Goal: Find contact information: Obtain details needed to contact an individual or organization

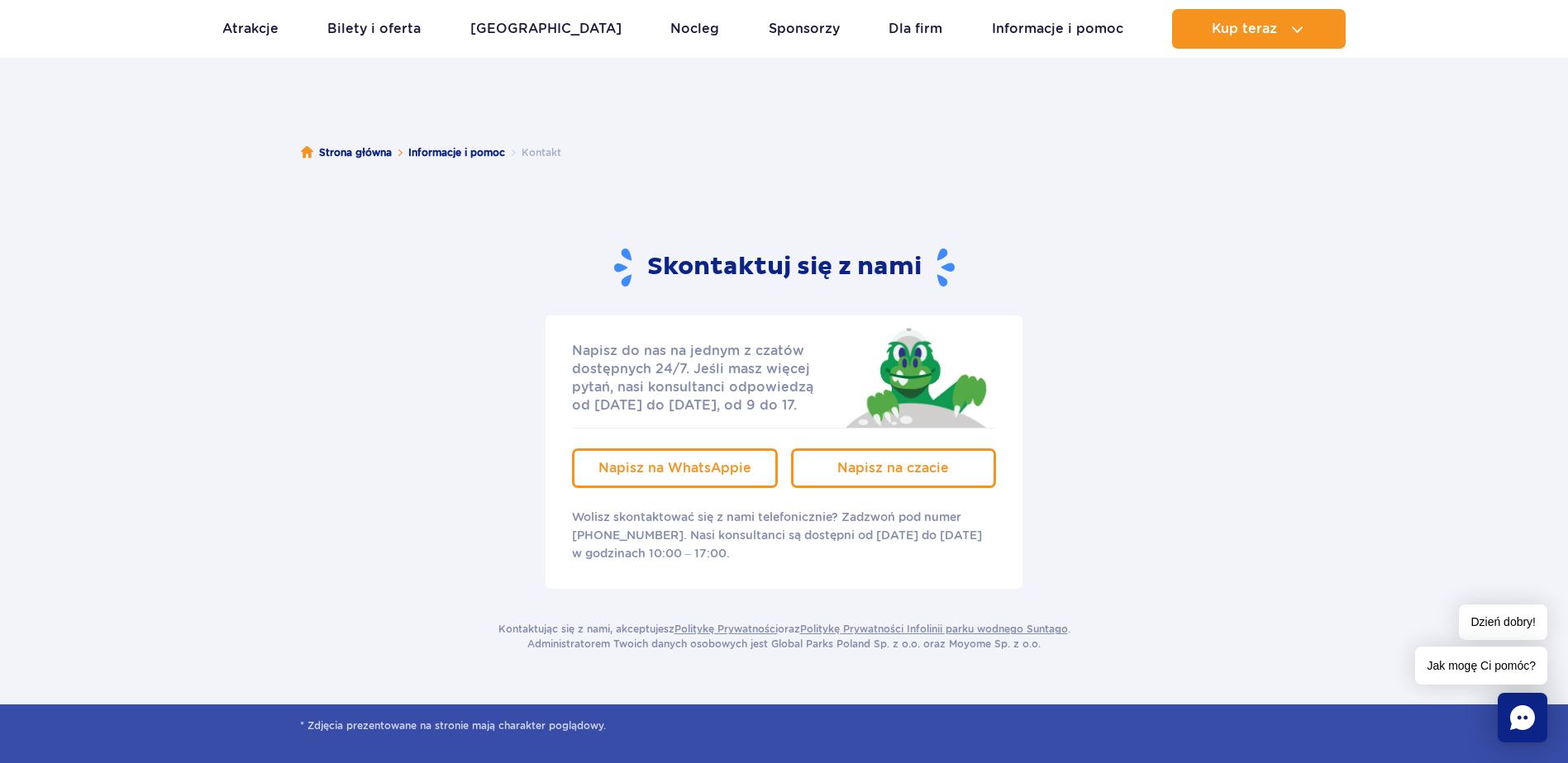
scroll to position [144, 0]
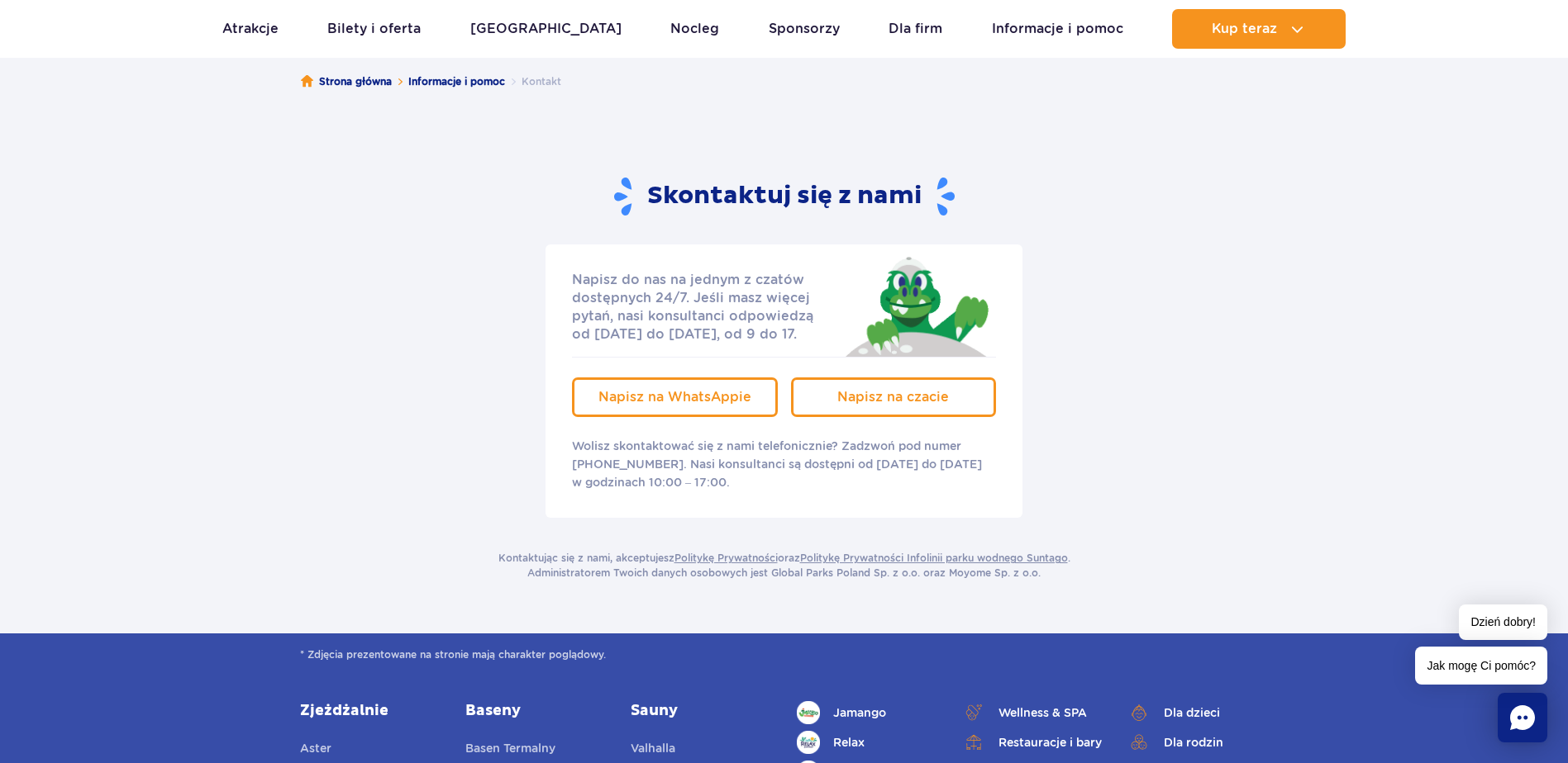
drag, startPoint x: 1111, startPoint y: 501, endPoint x: 1115, endPoint y: 572, distance: 71.1
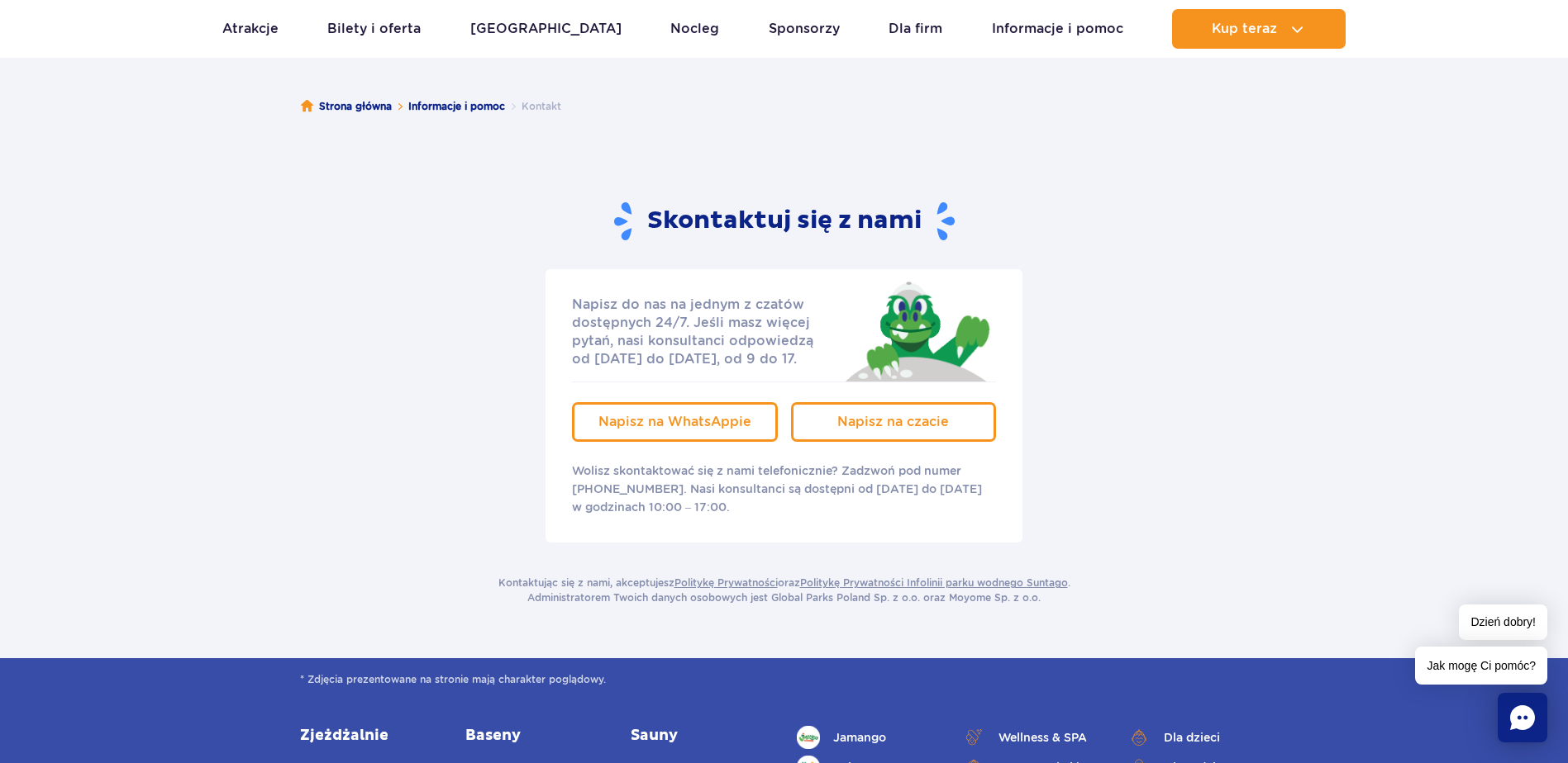
drag, startPoint x: 1139, startPoint y: 349, endPoint x: 1137, endPoint y: 339, distance: 10.2
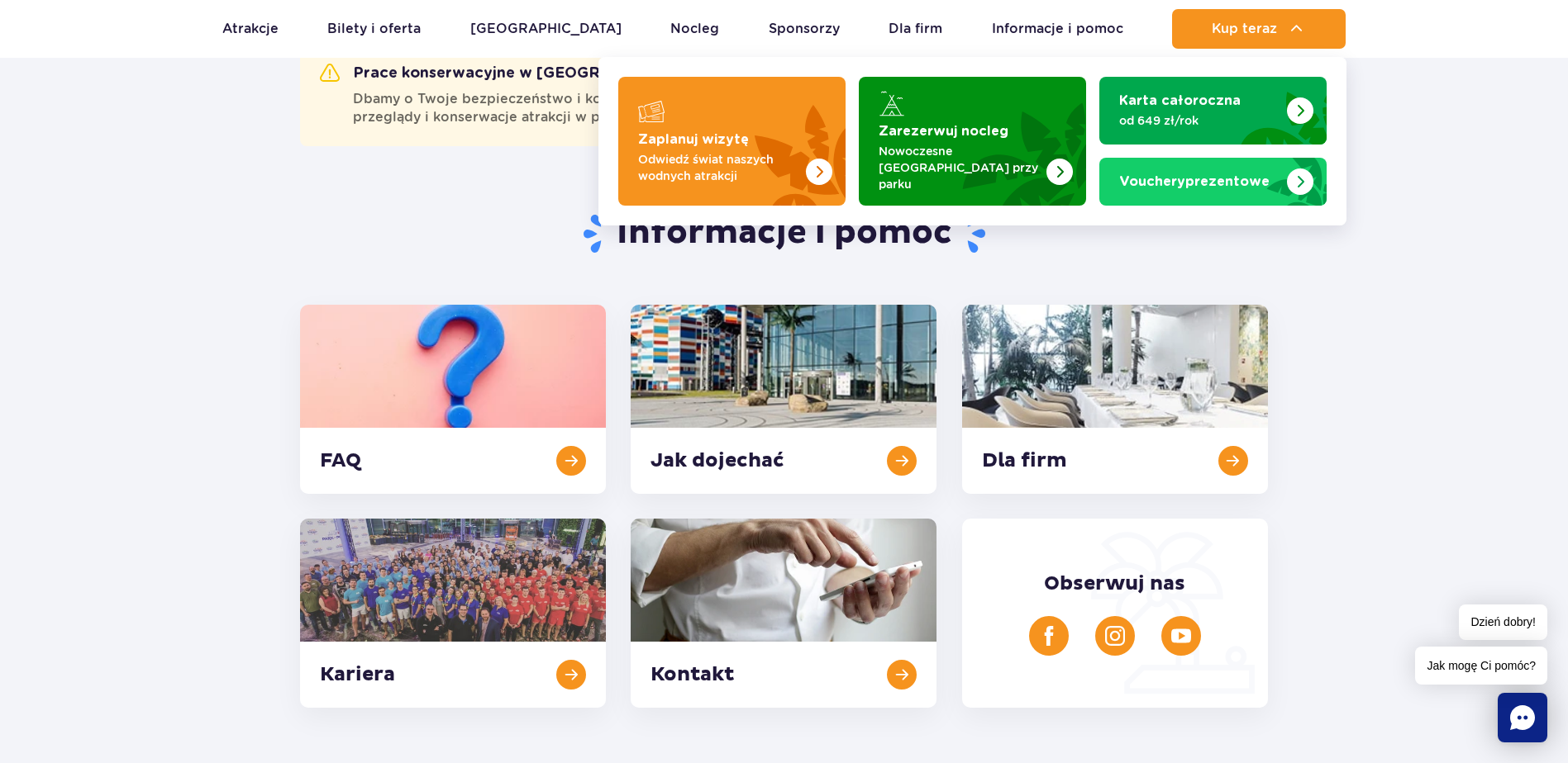
drag, startPoint x: 1322, startPoint y: 111, endPoint x: 1330, endPoint y: 240, distance: 129.2
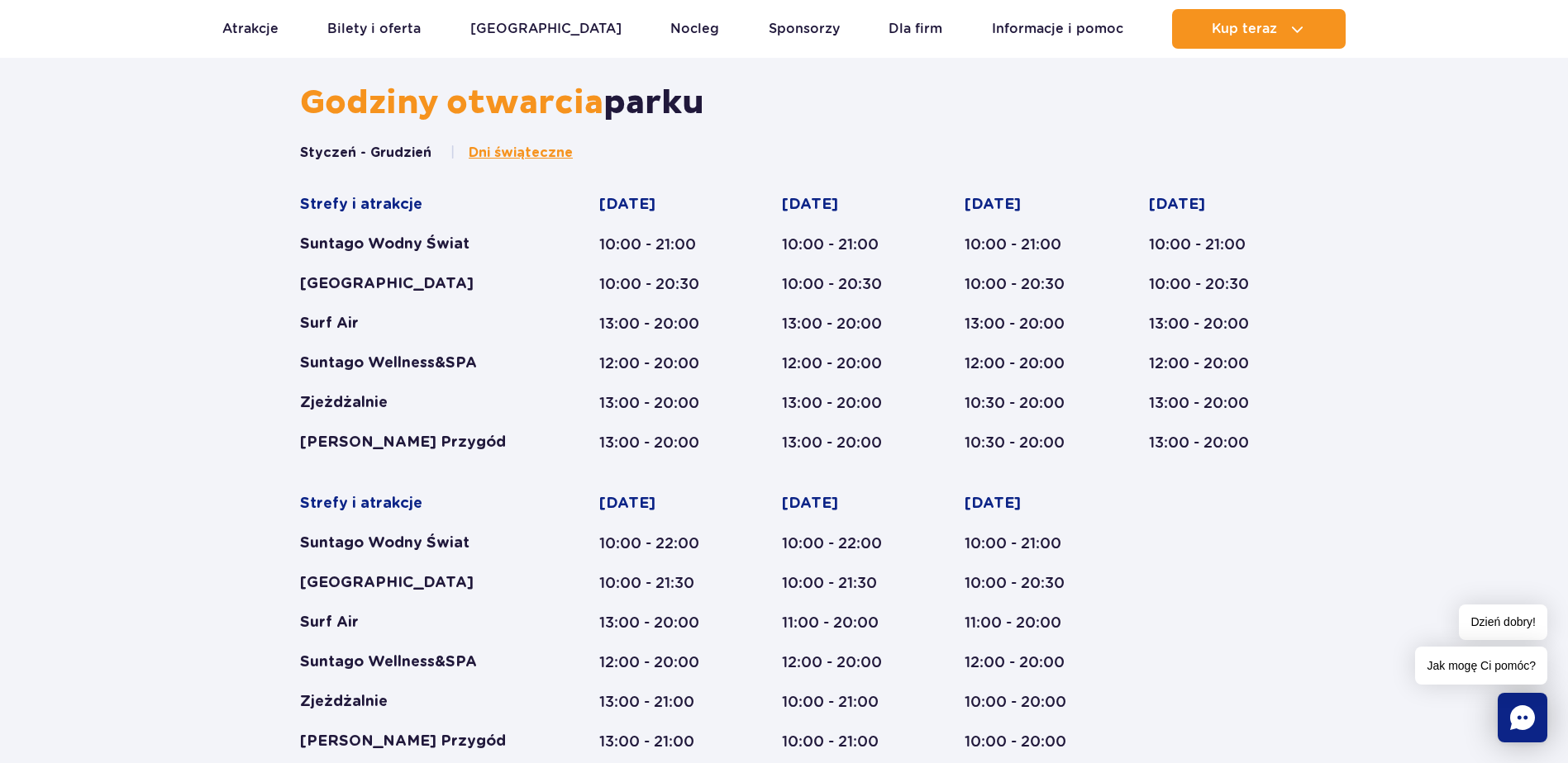
drag, startPoint x: 215, startPoint y: 477, endPoint x: 225, endPoint y: 521, distance: 45.1
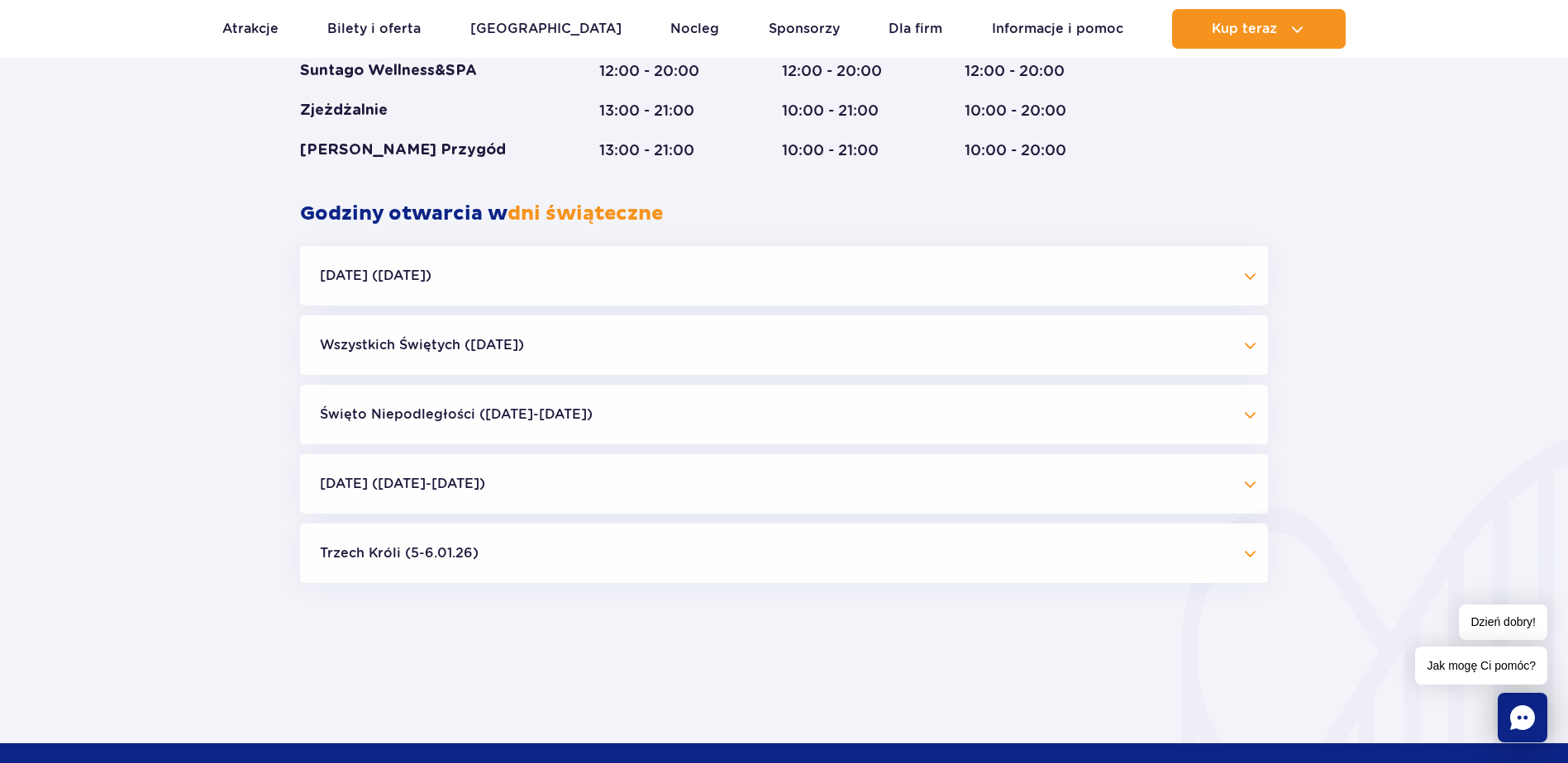
drag, startPoint x: 210, startPoint y: 508, endPoint x: 223, endPoint y: 564, distance: 57.5
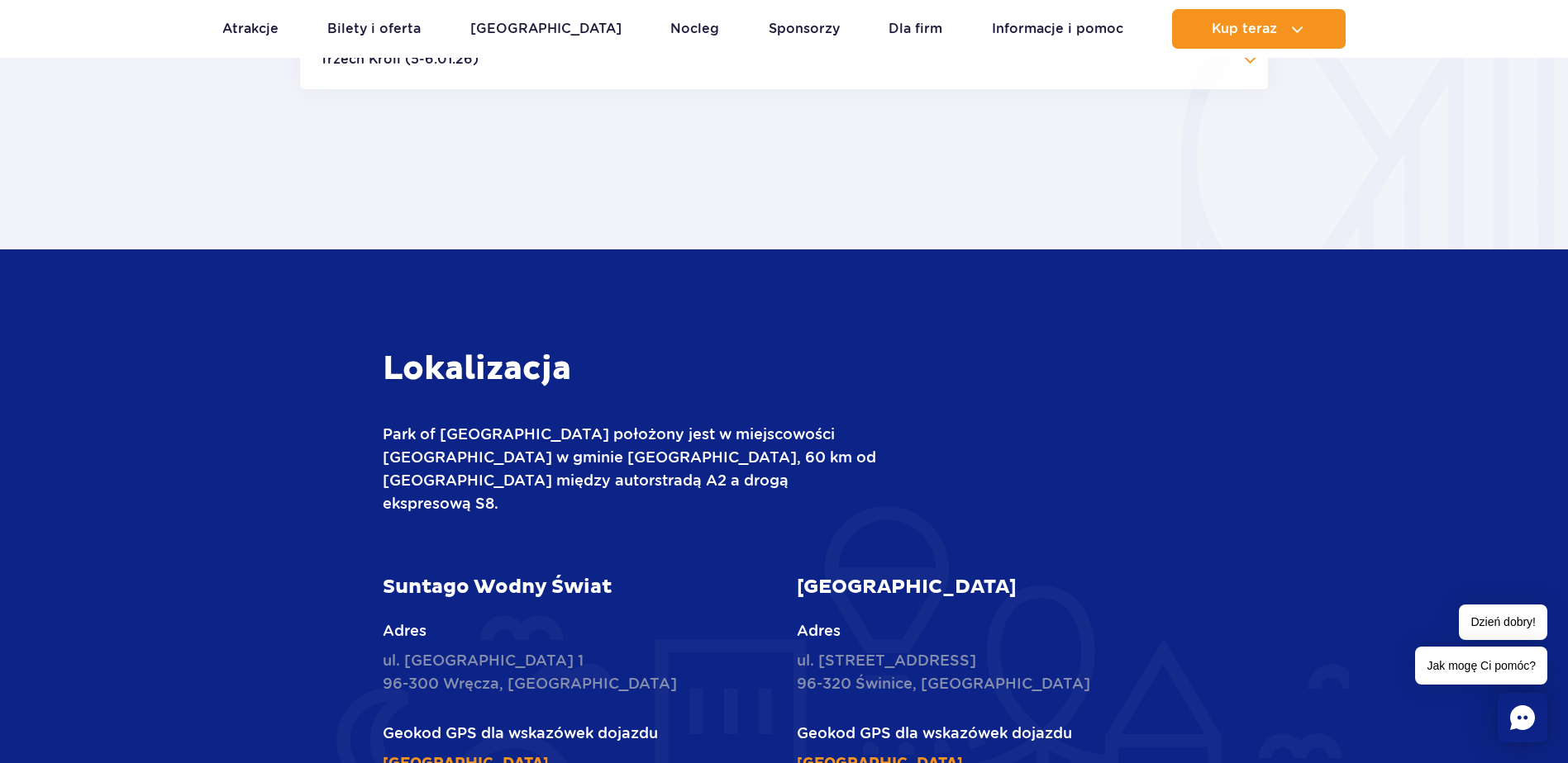
drag, startPoint x: 188, startPoint y: 361, endPoint x: 228, endPoint y: 497, distance: 141.8
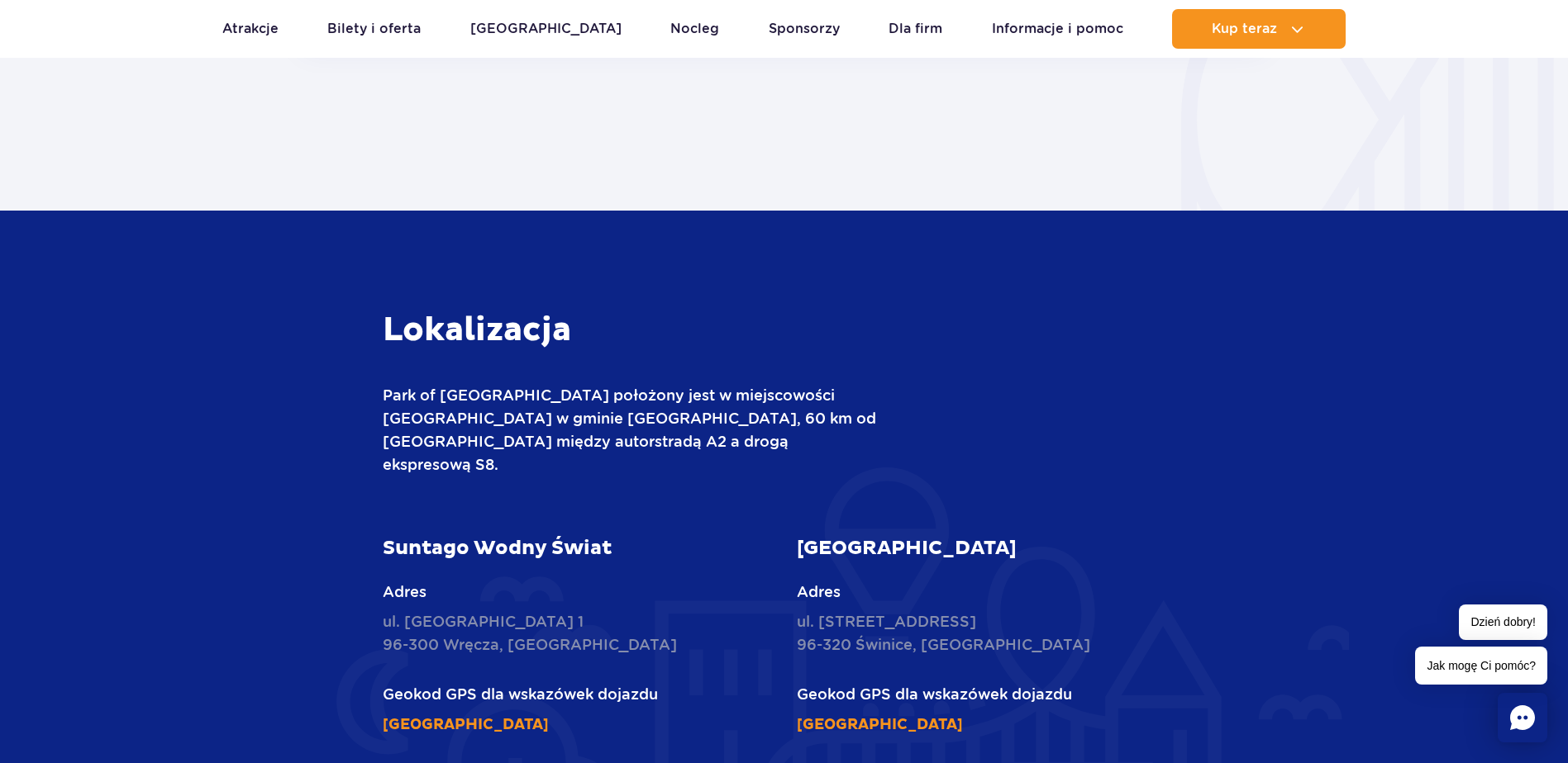
drag, startPoint x: 1087, startPoint y: 443, endPoint x: 1080, endPoint y: 425, distance: 19.3
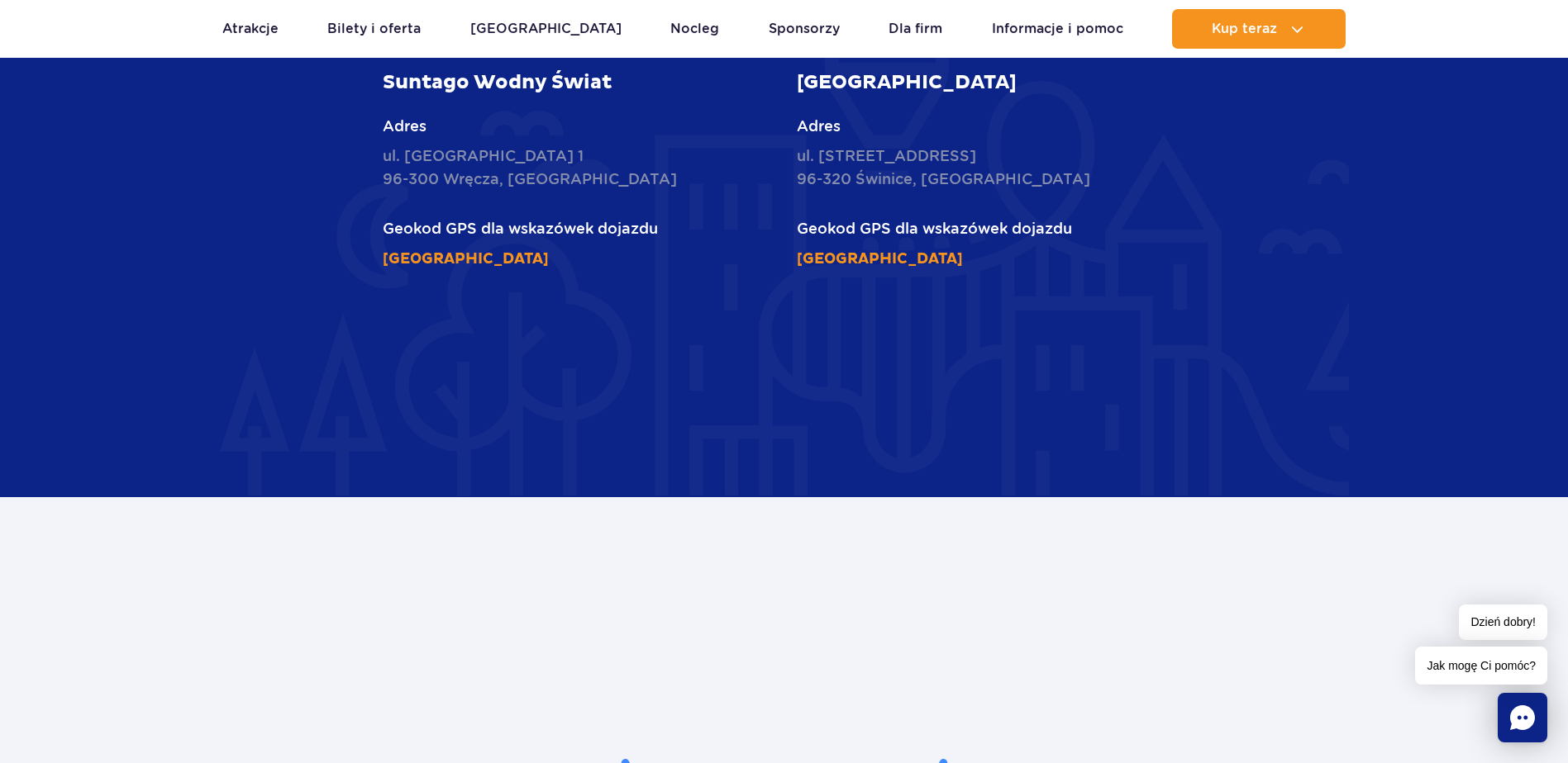
drag, startPoint x: 1088, startPoint y: 494, endPoint x: 1085, endPoint y: 560, distance: 66.1
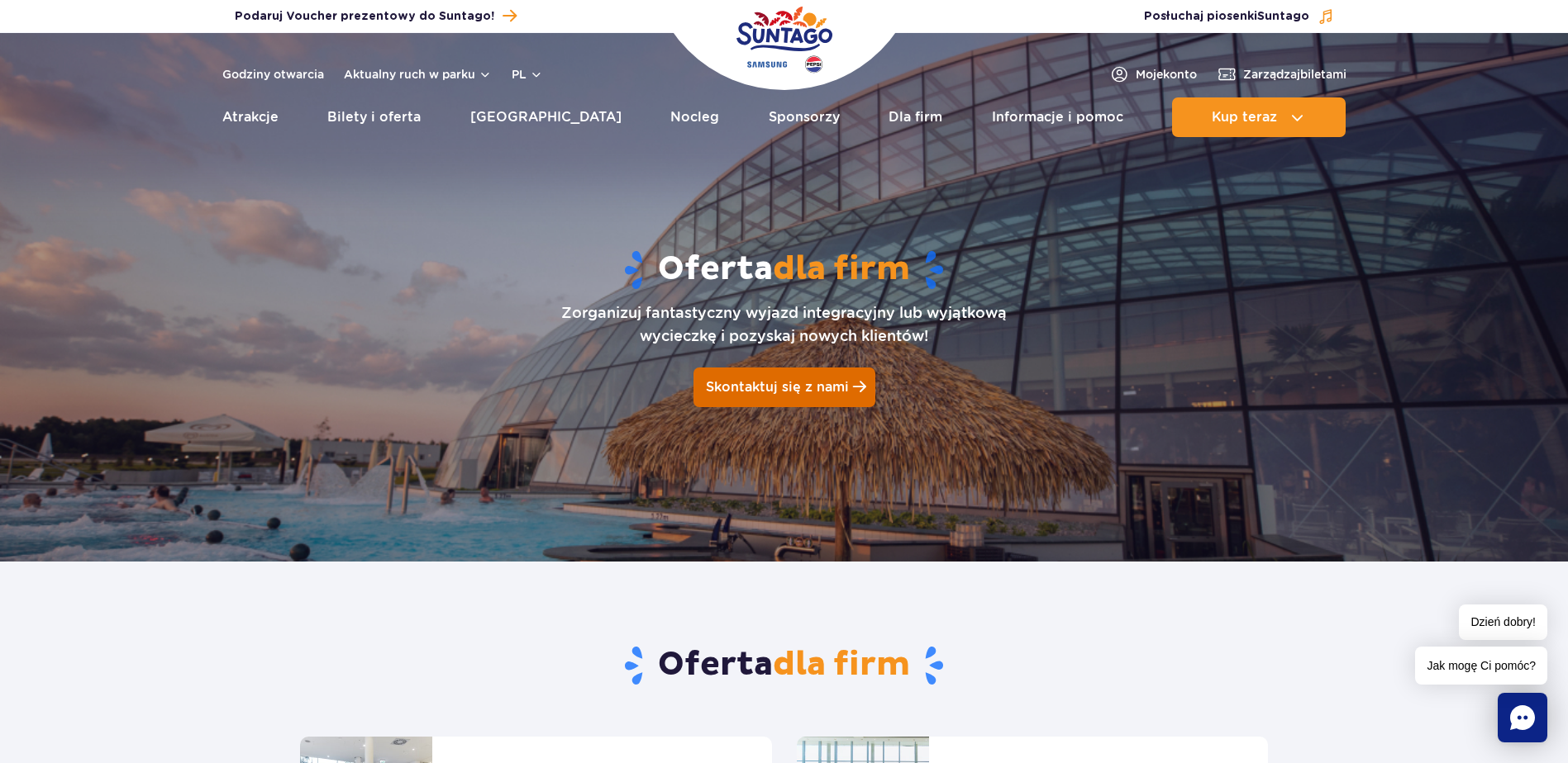
click at [754, 387] on span "Skontaktuj się z nami" at bounding box center [777, 387] width 143 height 15
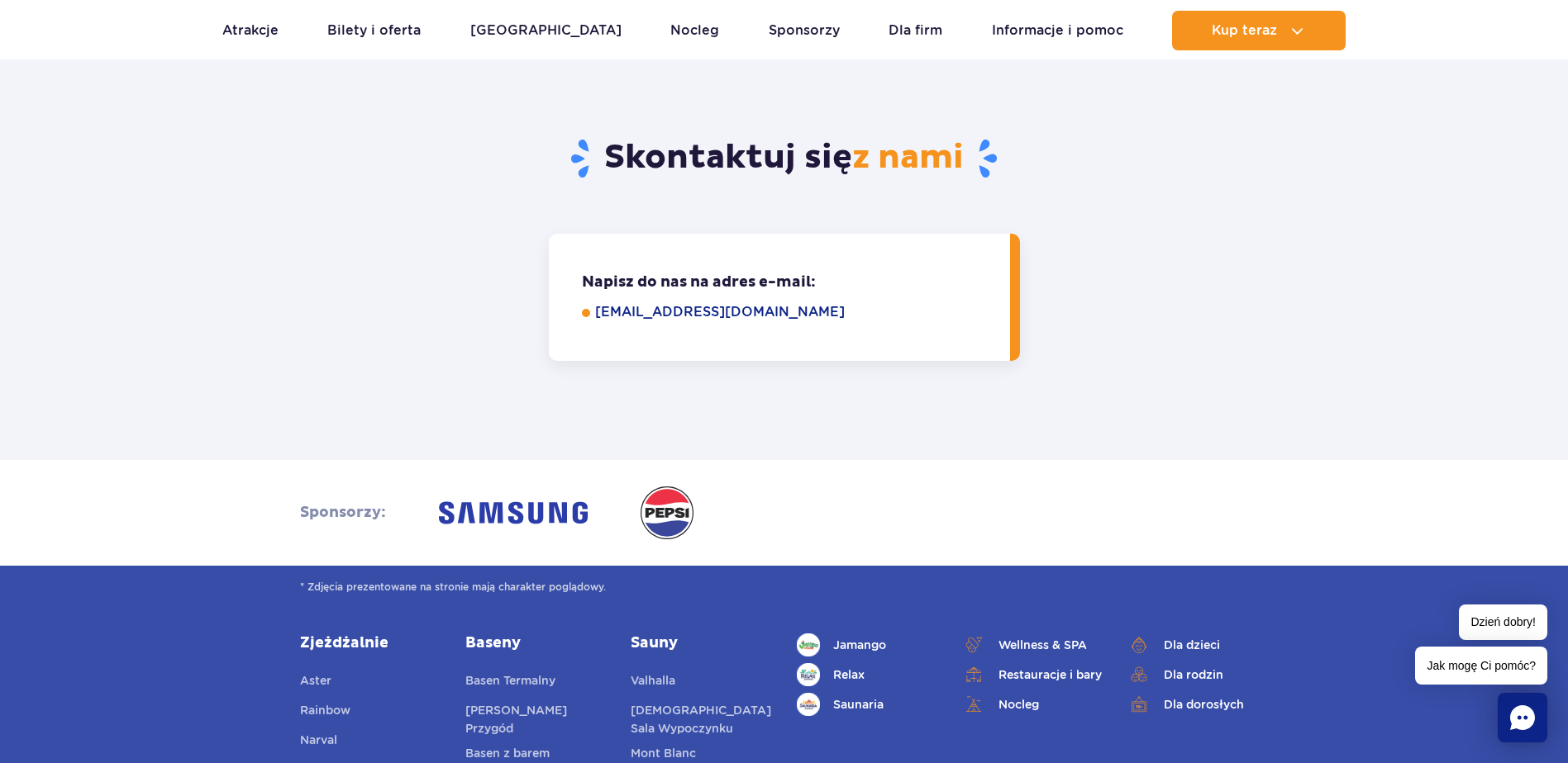
scroll to position [983, 0]
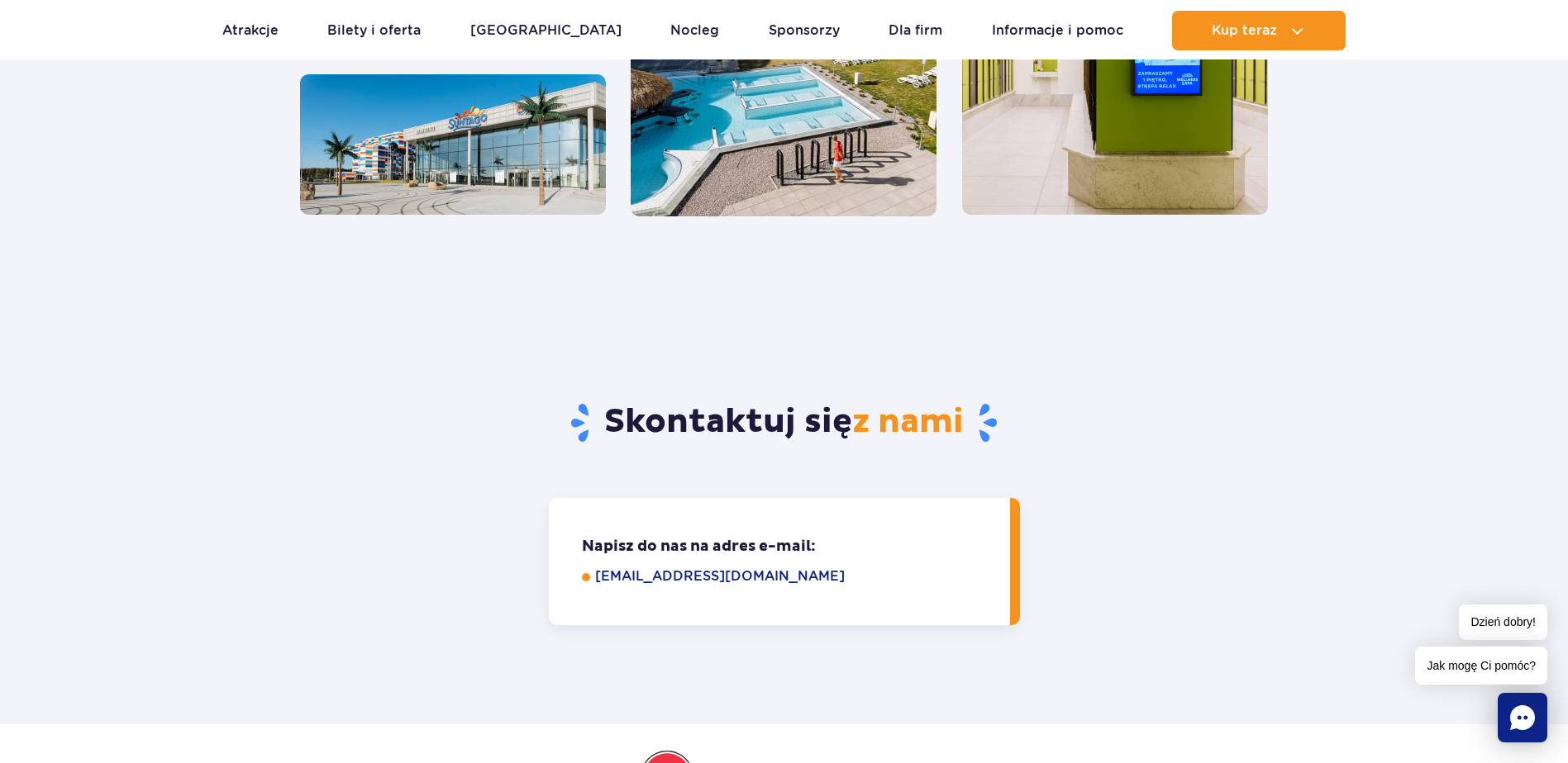
drag, startPoint x: 1113, startPoint y: 271, endPoint x: 1093, endPoint y: 82, distance: 190.1
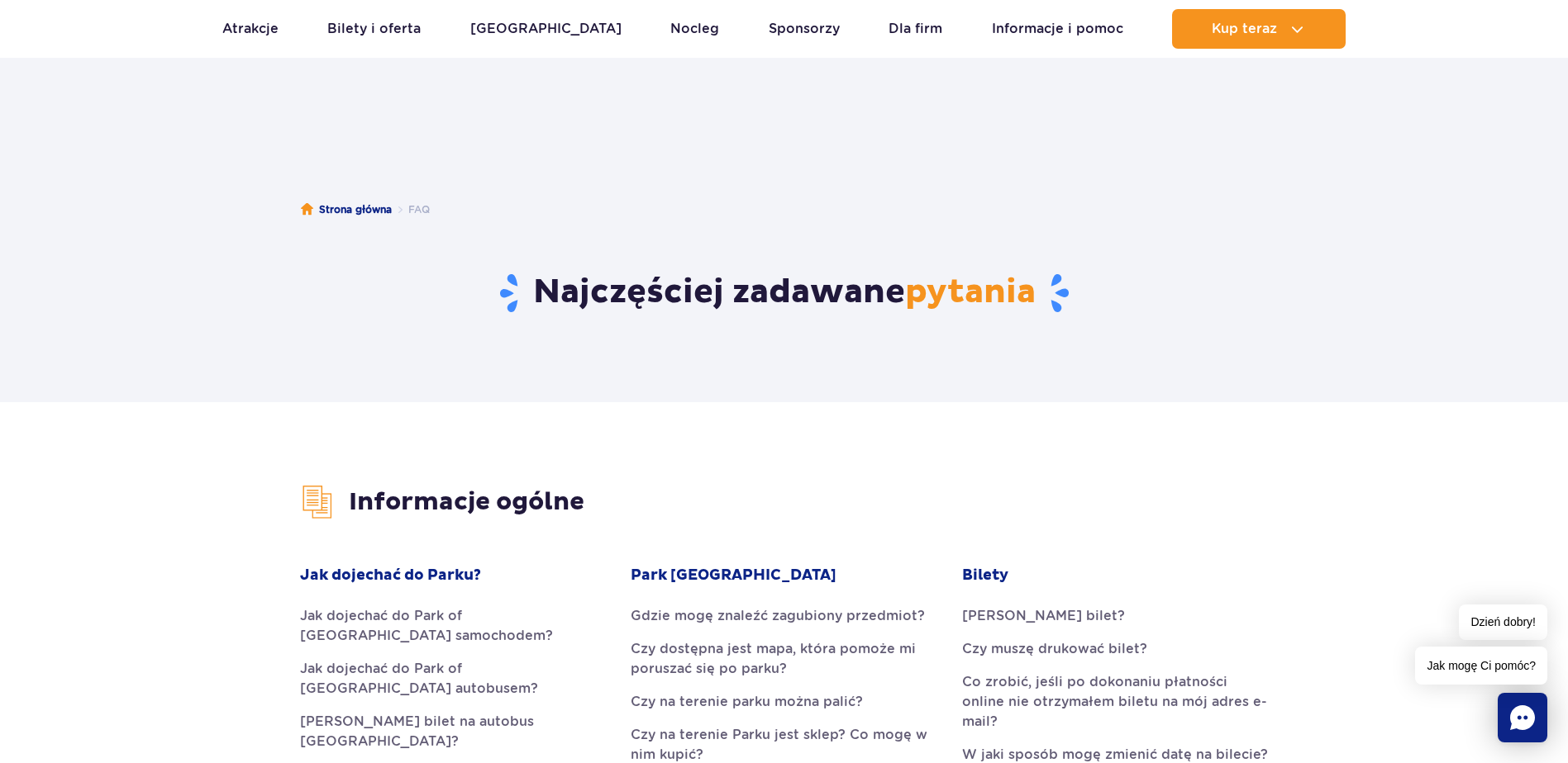
drag, startPoint x: 1109, startPoint y: 120, endPoint x: 1112, endPoint y: 137, distance: 17.3
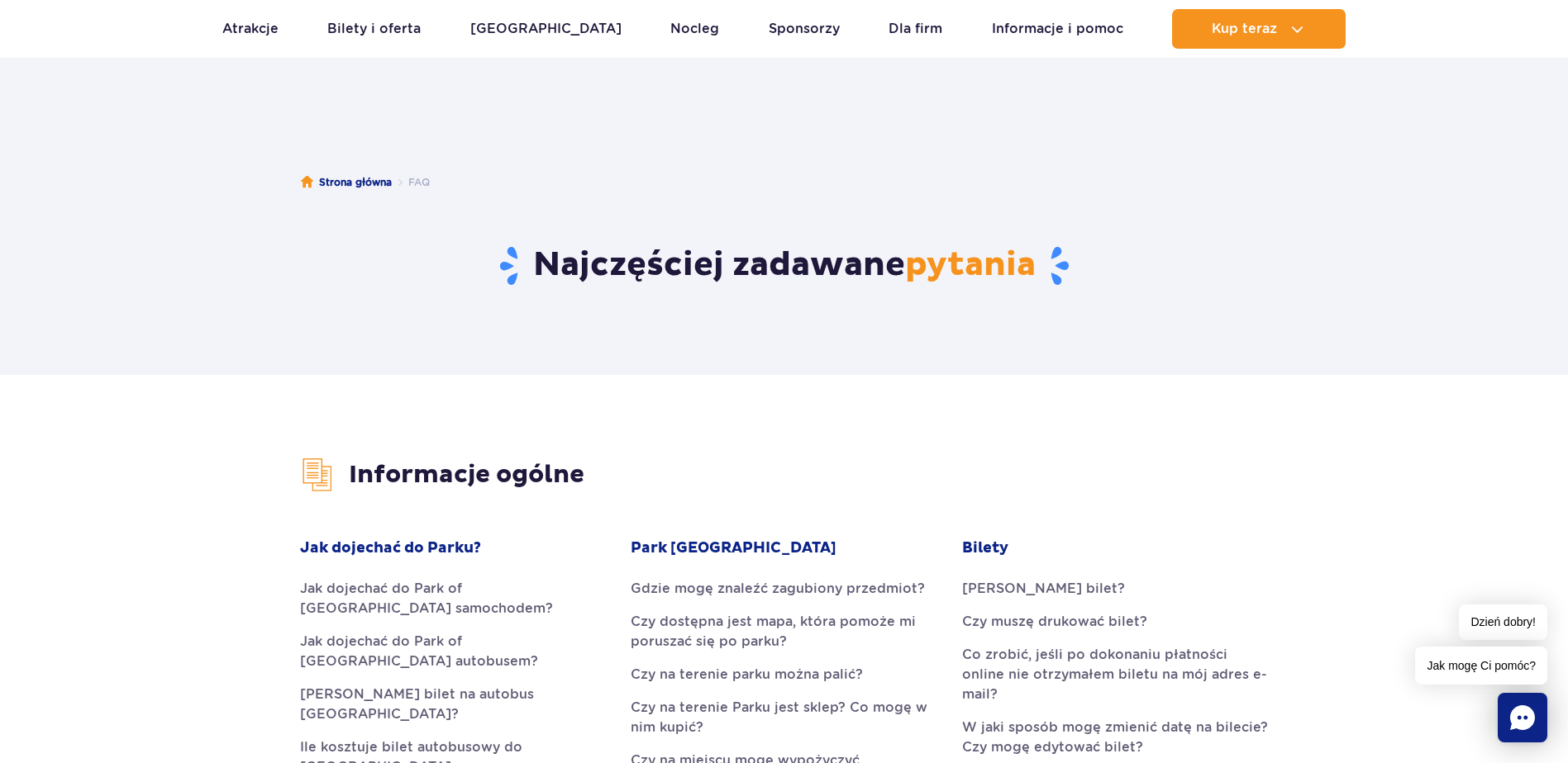
scroll to position [143, 0]
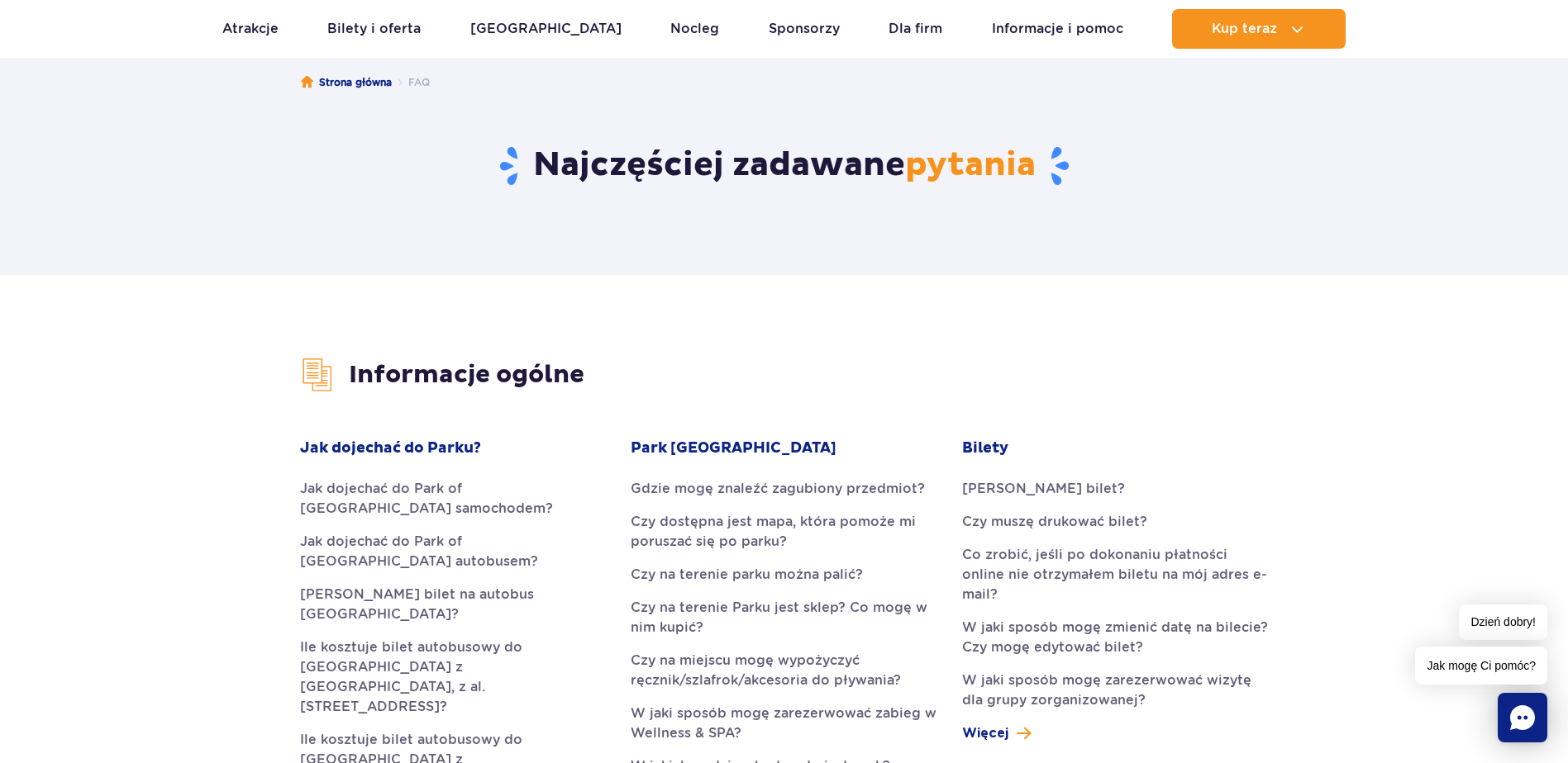
drag, startPoint x: 1107, startPoint y: 242, endPoint x: 1131, endPoint y: 332, distance: 93.1
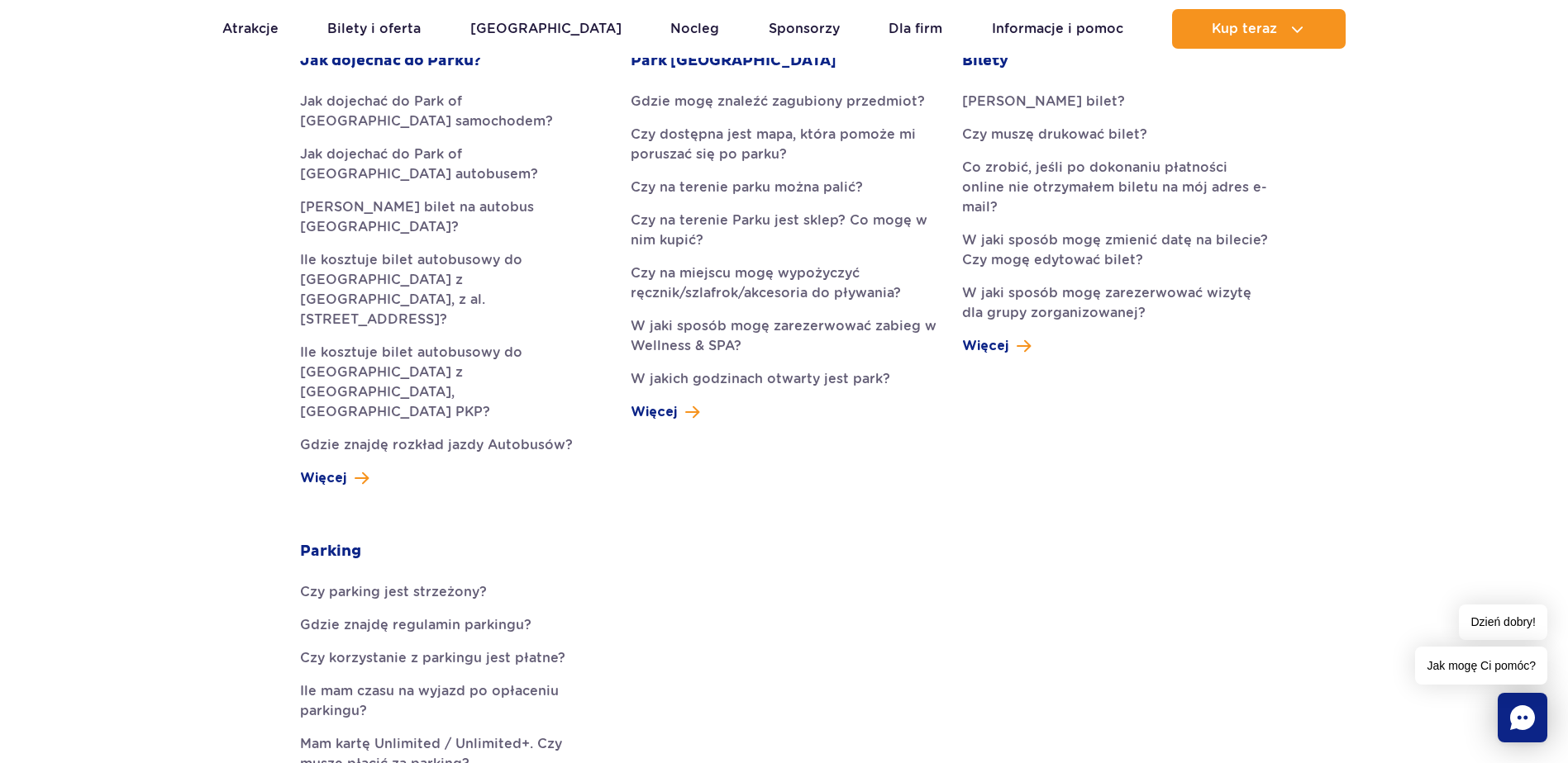
drag, startPoint x: 1198, startPoint y: 201, endPoint x: 1200, endPoint y: 307, distance: 106.0
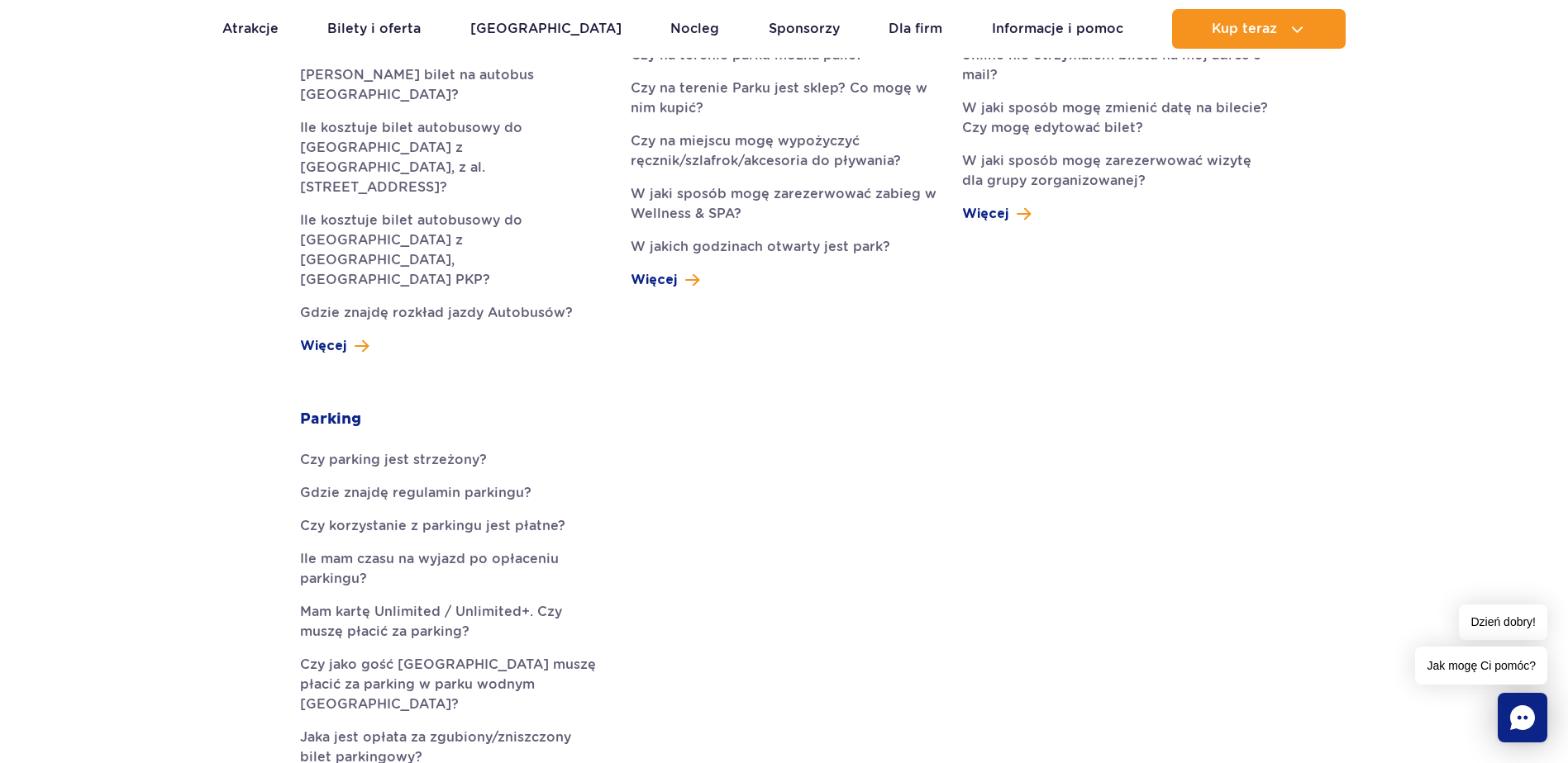
scroll to position [0, 0]
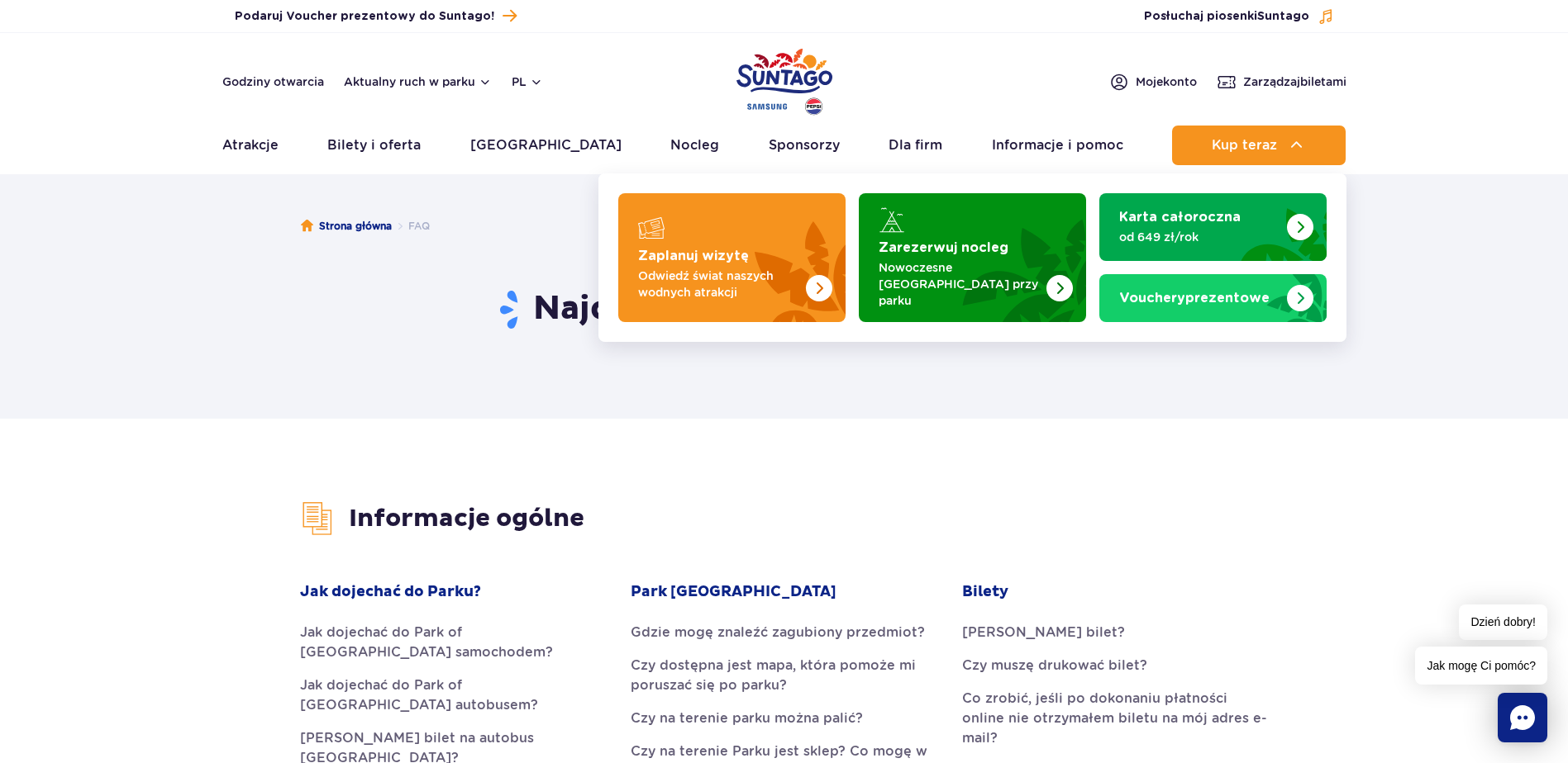
drag, startPoint x: 1194, startPoint y: 185, endPoint x: 1182, endPoint y: 37, distance: 148.5
